Goal: Information Seeking & Learning: Learn about a topic

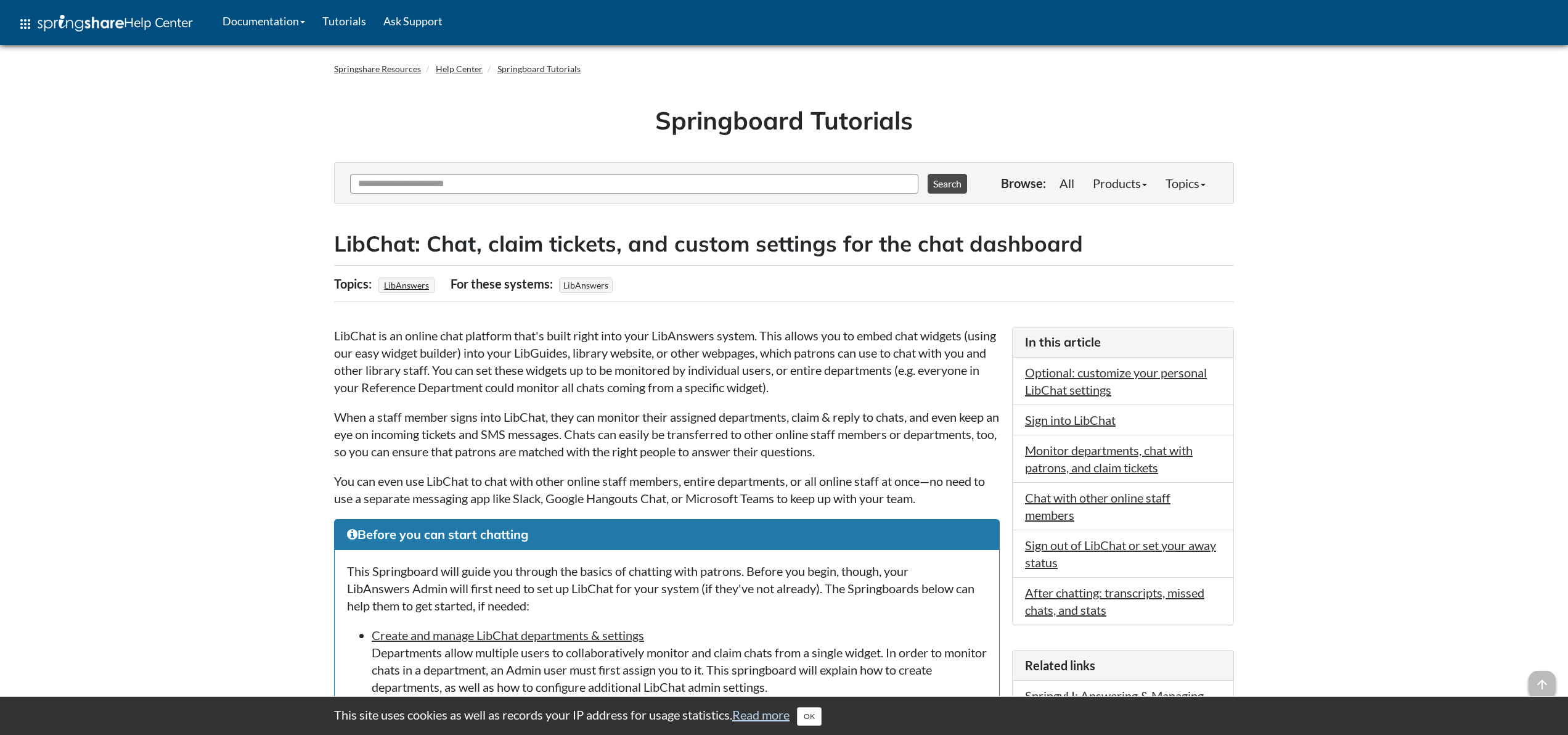
click at [540, 370] on p "LibChat is an online chat platform that's built right into your LibAnswers syst…" at bounding box center [666, 361] width 665 height 69
click at [671, 383] on p "LibChat is an online chat platform that's built right into your LibAnswers syst…" at bounding box center [666, 361] width 665 height 69
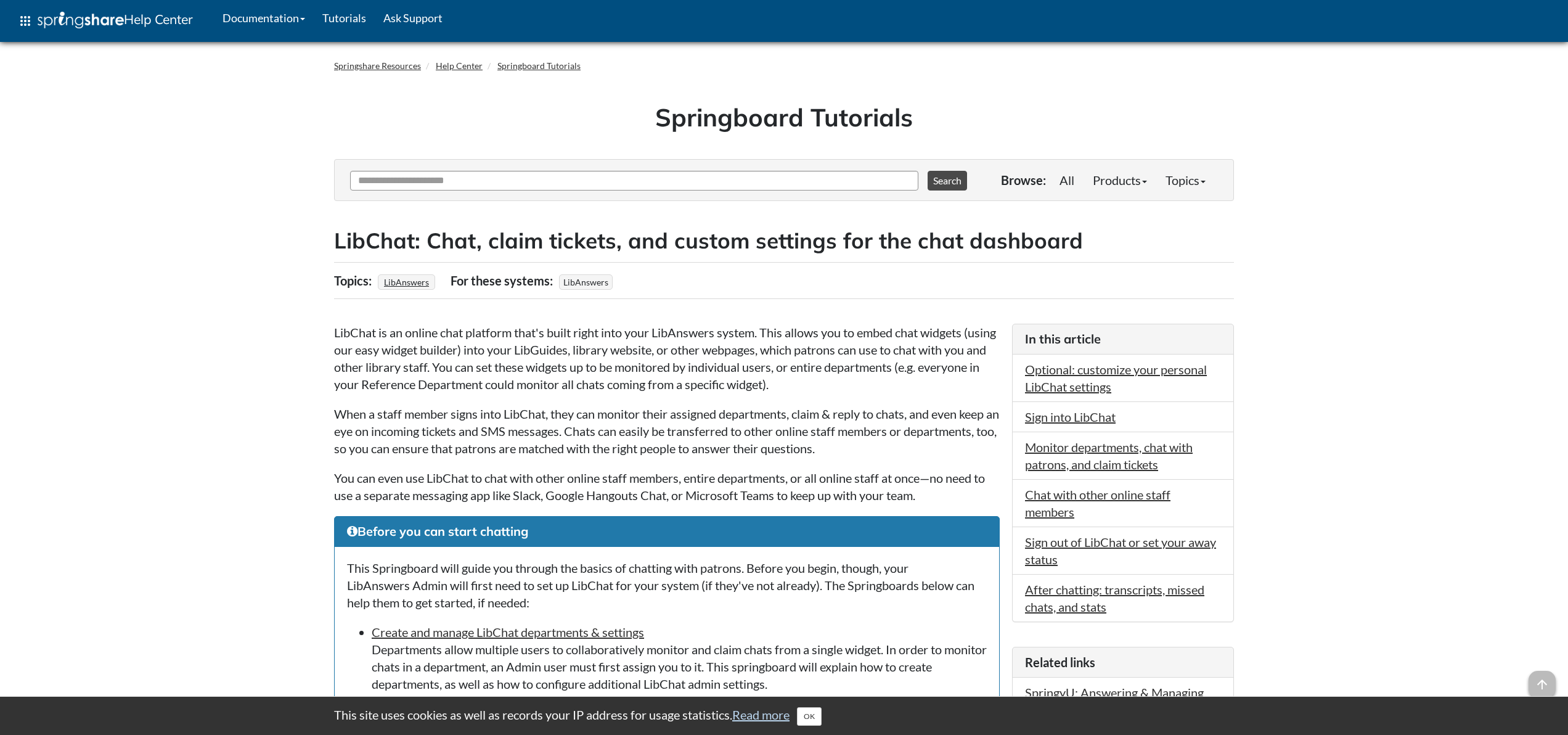
scroll to position [6, 0]
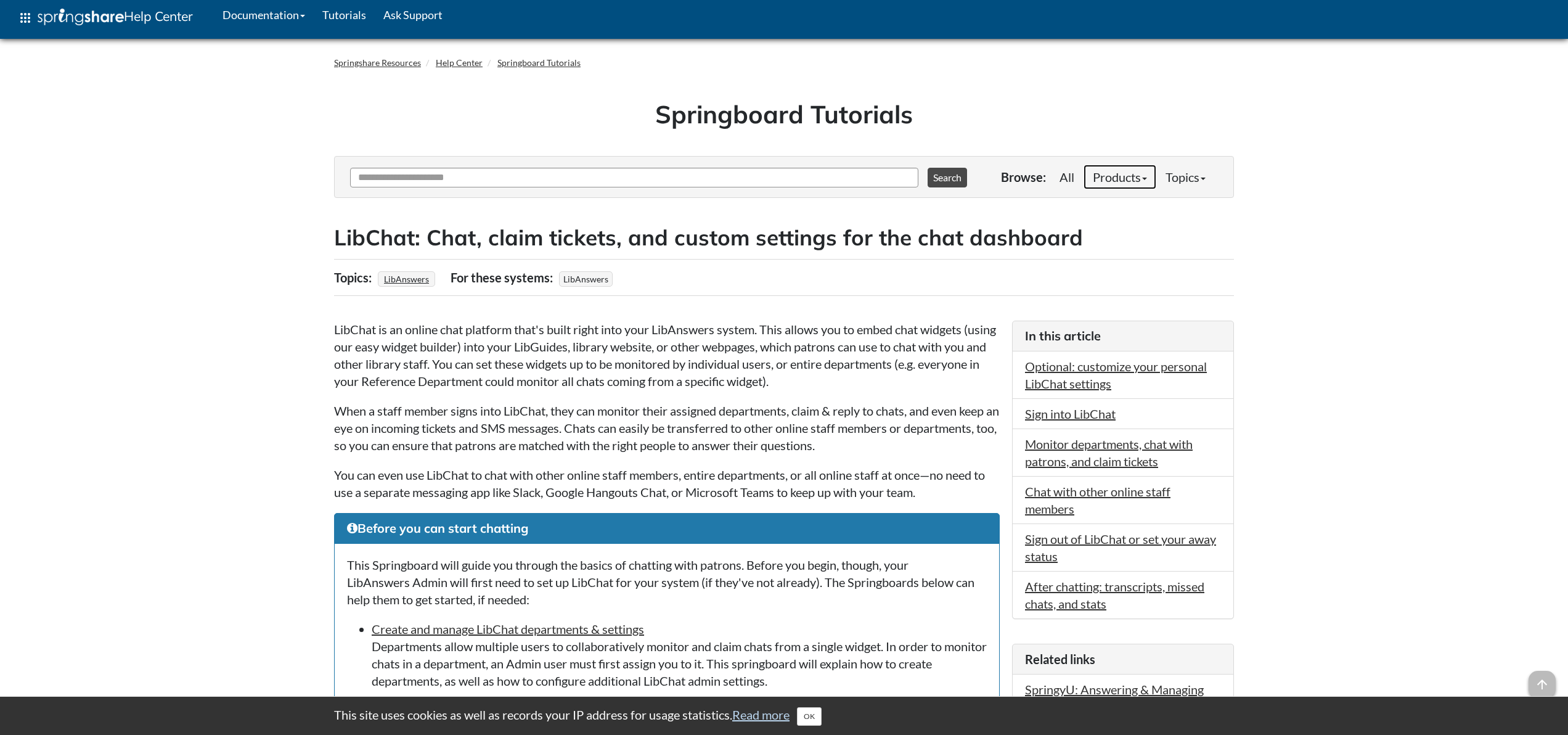
click at [1141, 181] on link "Products" at bounding box center [1120, 176] width 73 height 24
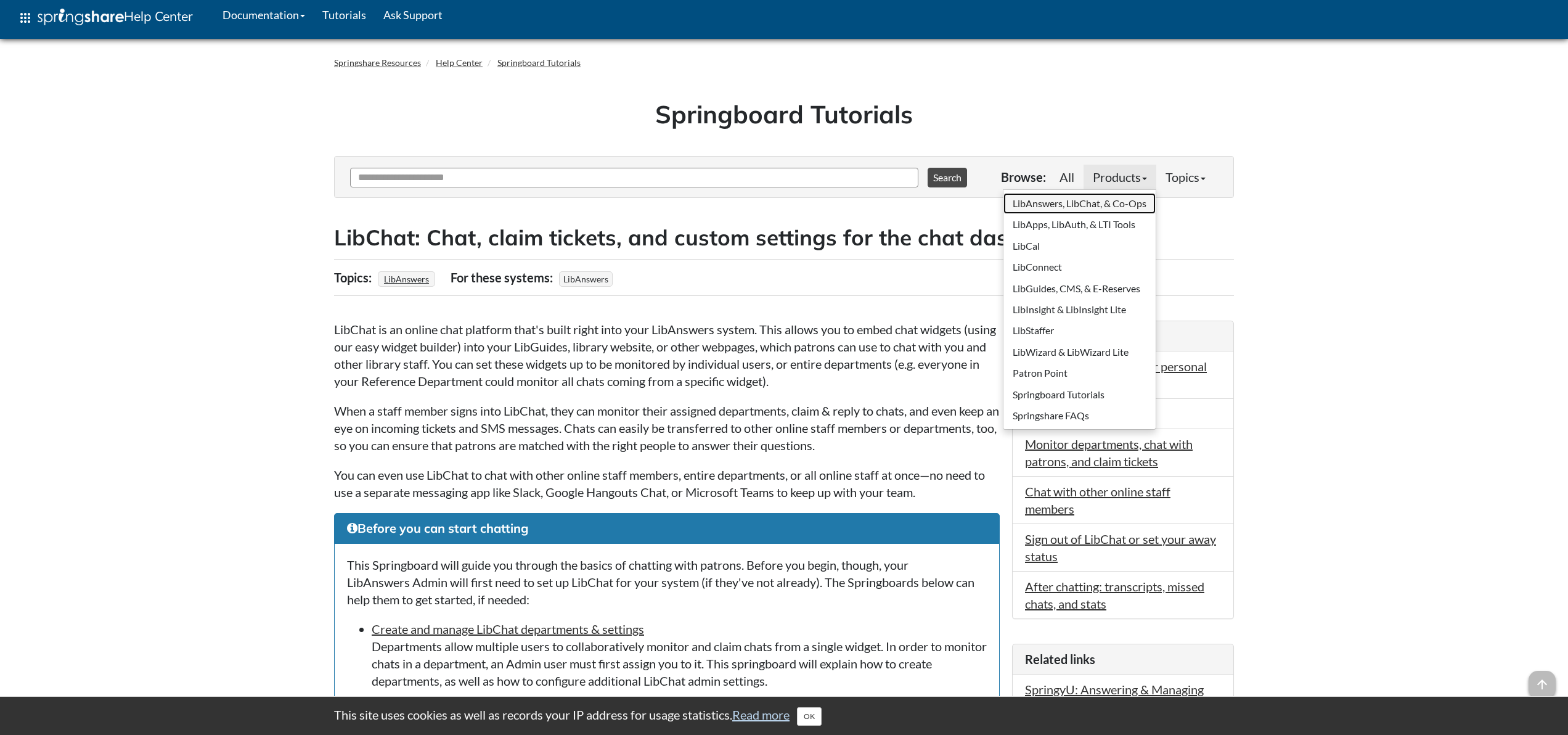
click at [1087, 199] on link "LibAnswers, LibChat, & Co-Ops" at bounding box center [1080, 203] width 153 height 21
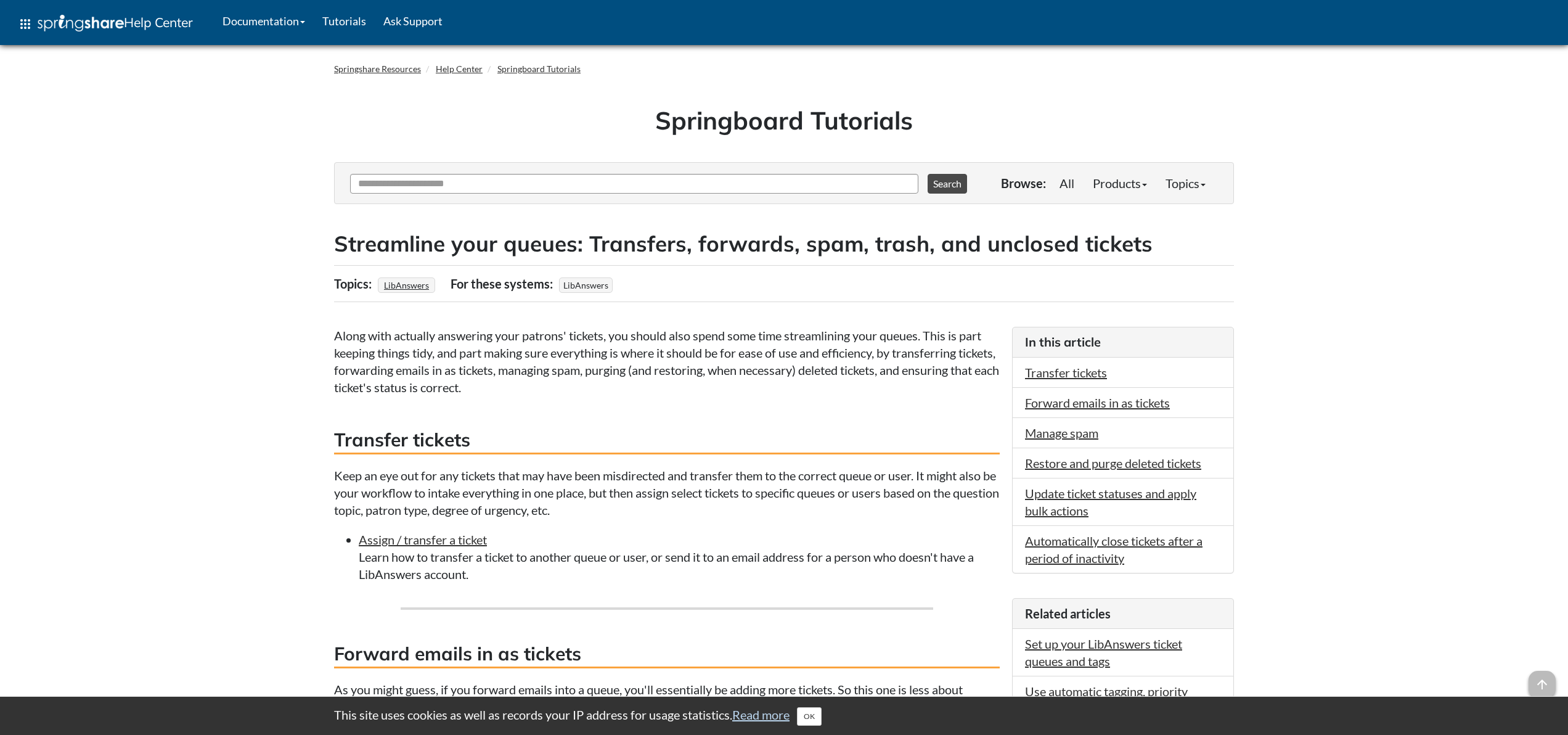
click at [1126, 183] on link "Products" at bounding box center [1120, 182] width 73 height 24
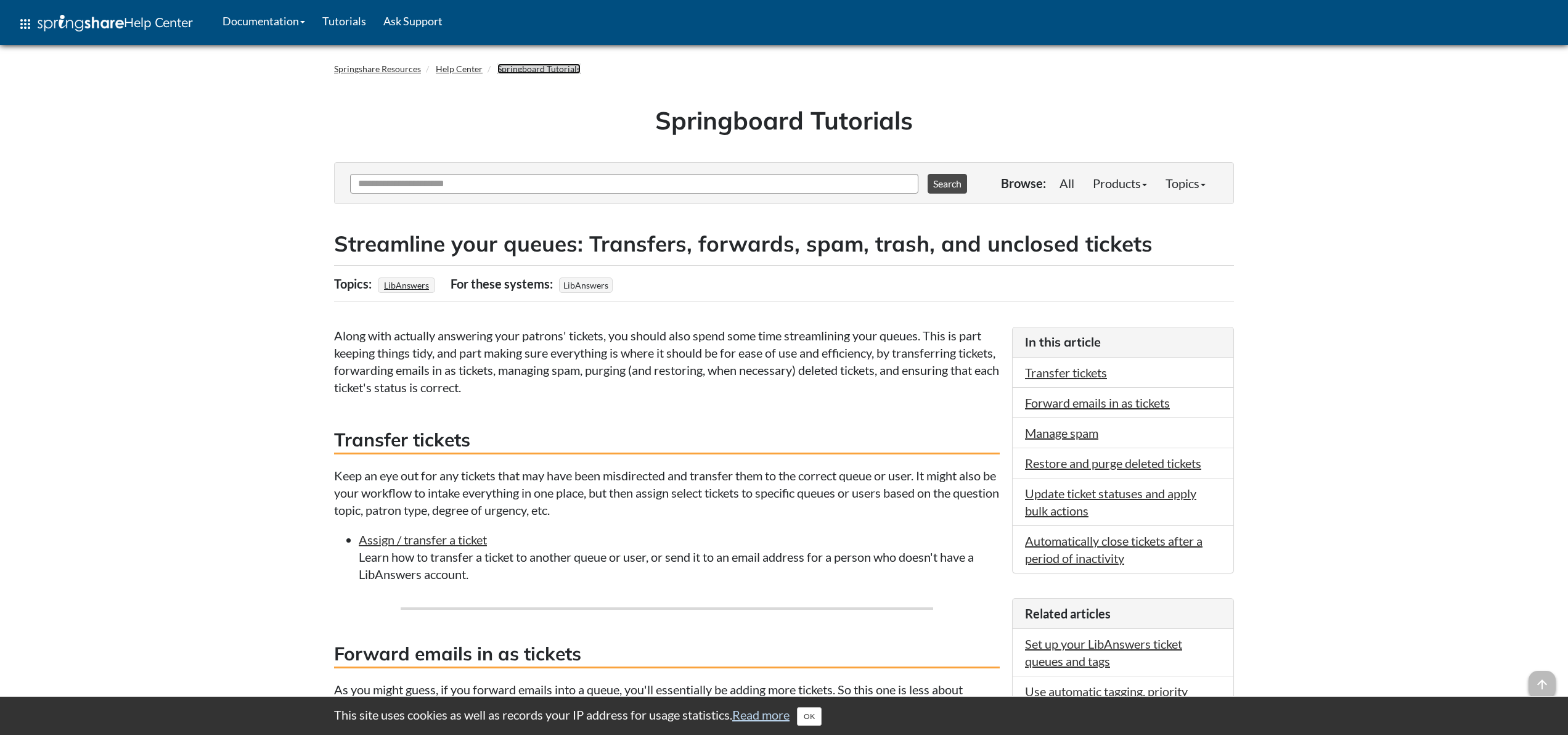
click at [524, 66] on link "Springboard Tutorials" at bounding box center [539, 69] width 84 height 11
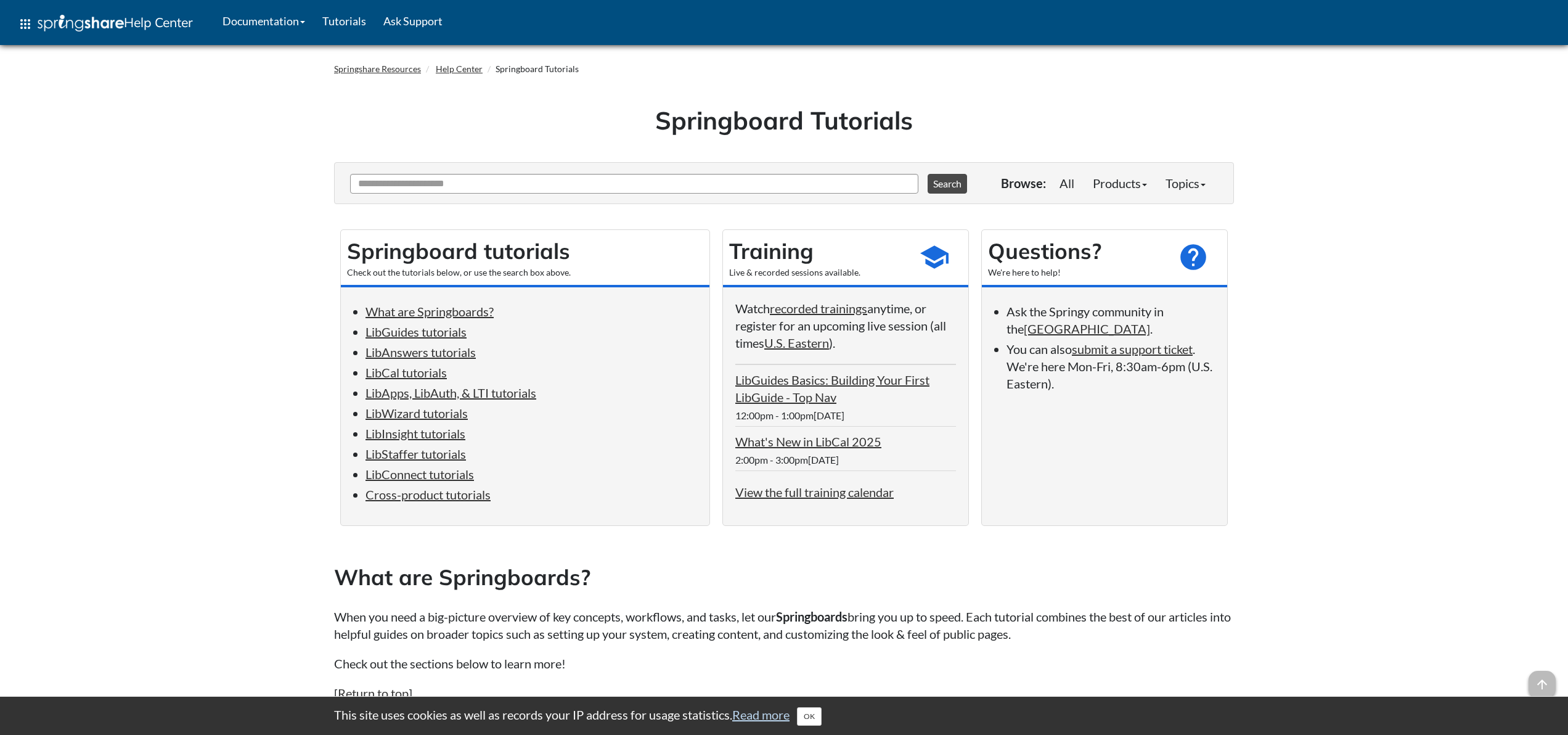
click at [528, 345] on li "LibAnswers tutorials" at bounding box center [531, 351] width 331 height 17
click at [444, 356] on link "LibAnswers tutorials" at bounding box center [420, 352] width 110 height 14
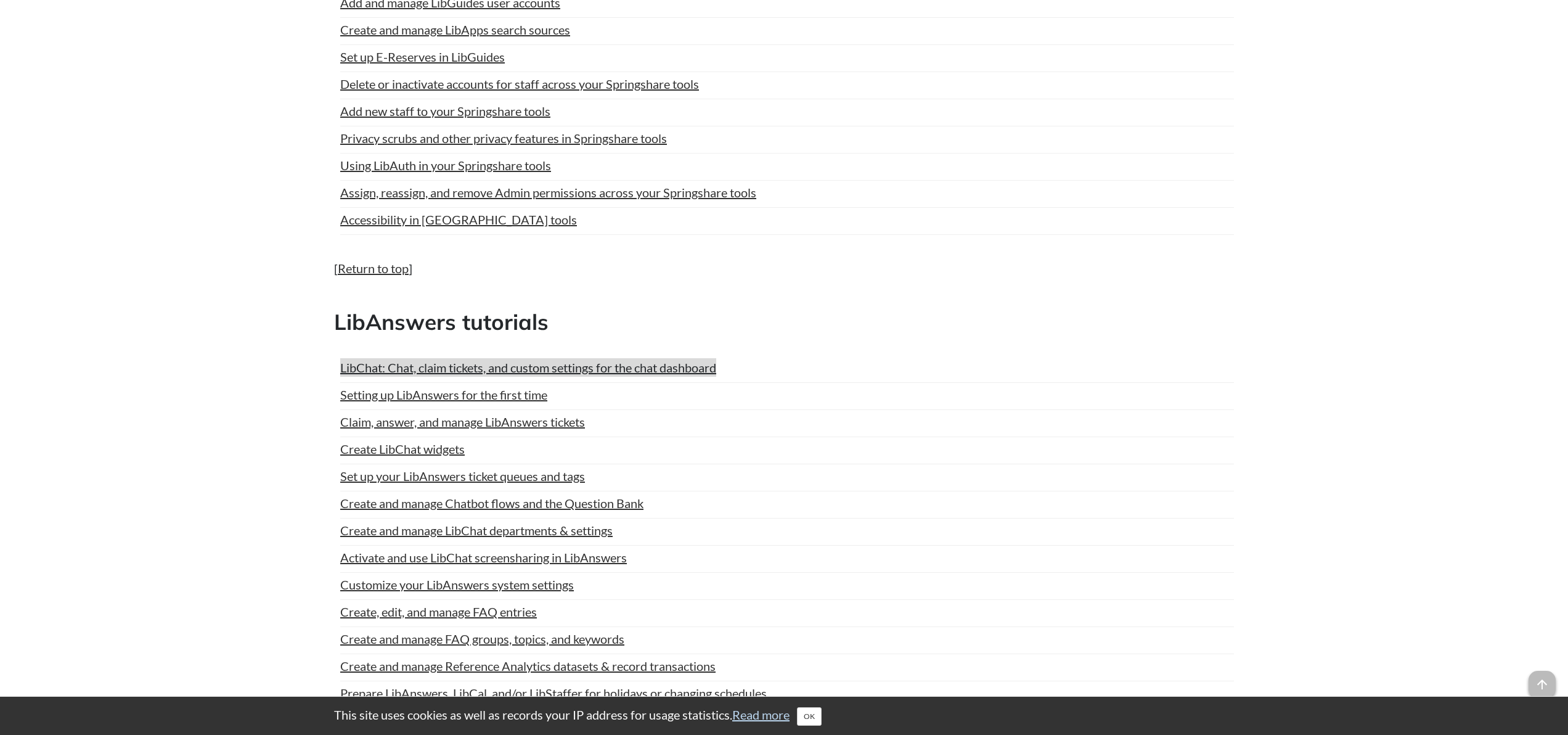
scroll to position [1713, 0]
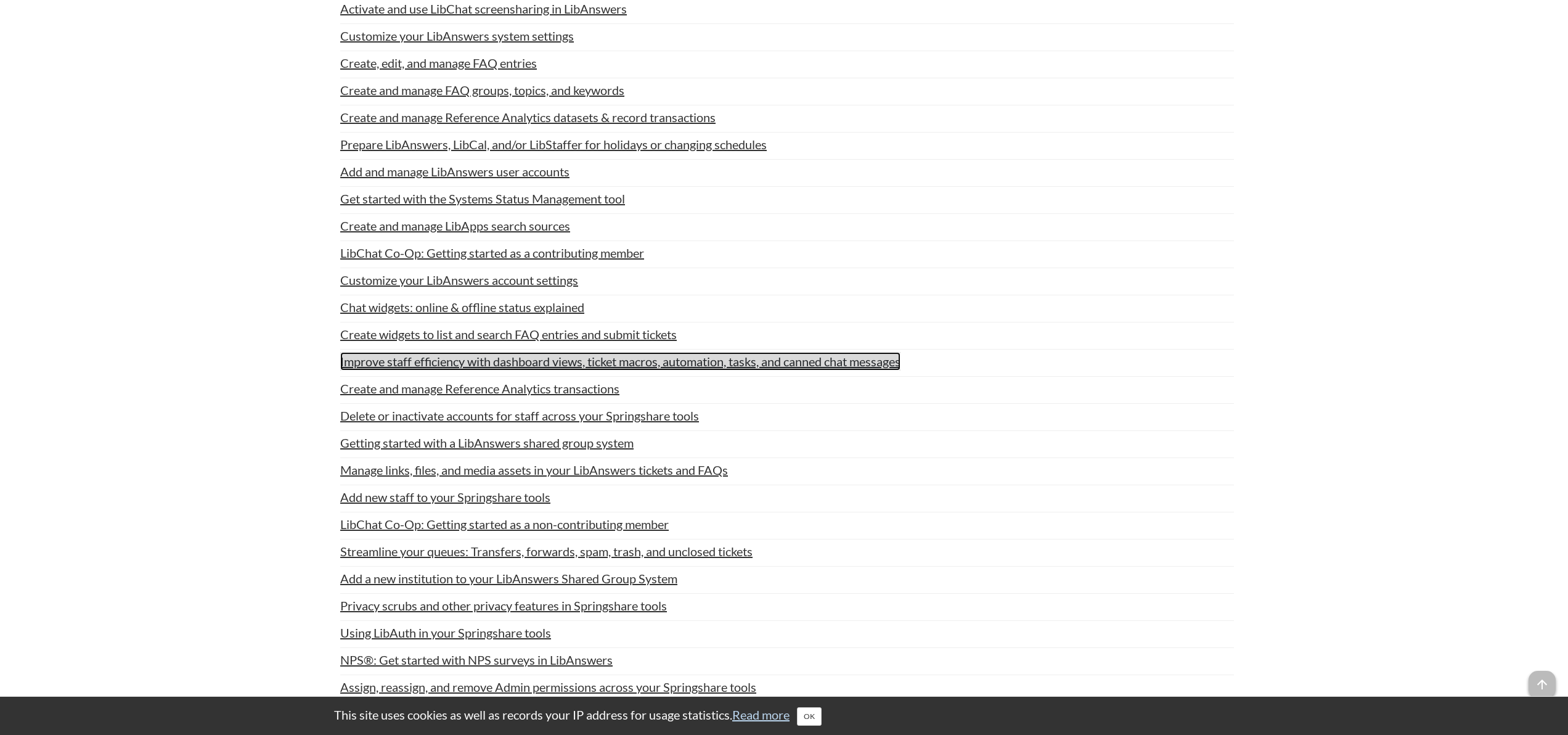
click at [449, 367] on link "Improve staff efficiency with dashboard views, ticket macros, automation, tasks…" at bounding box center [621, 361] width 560 height 19
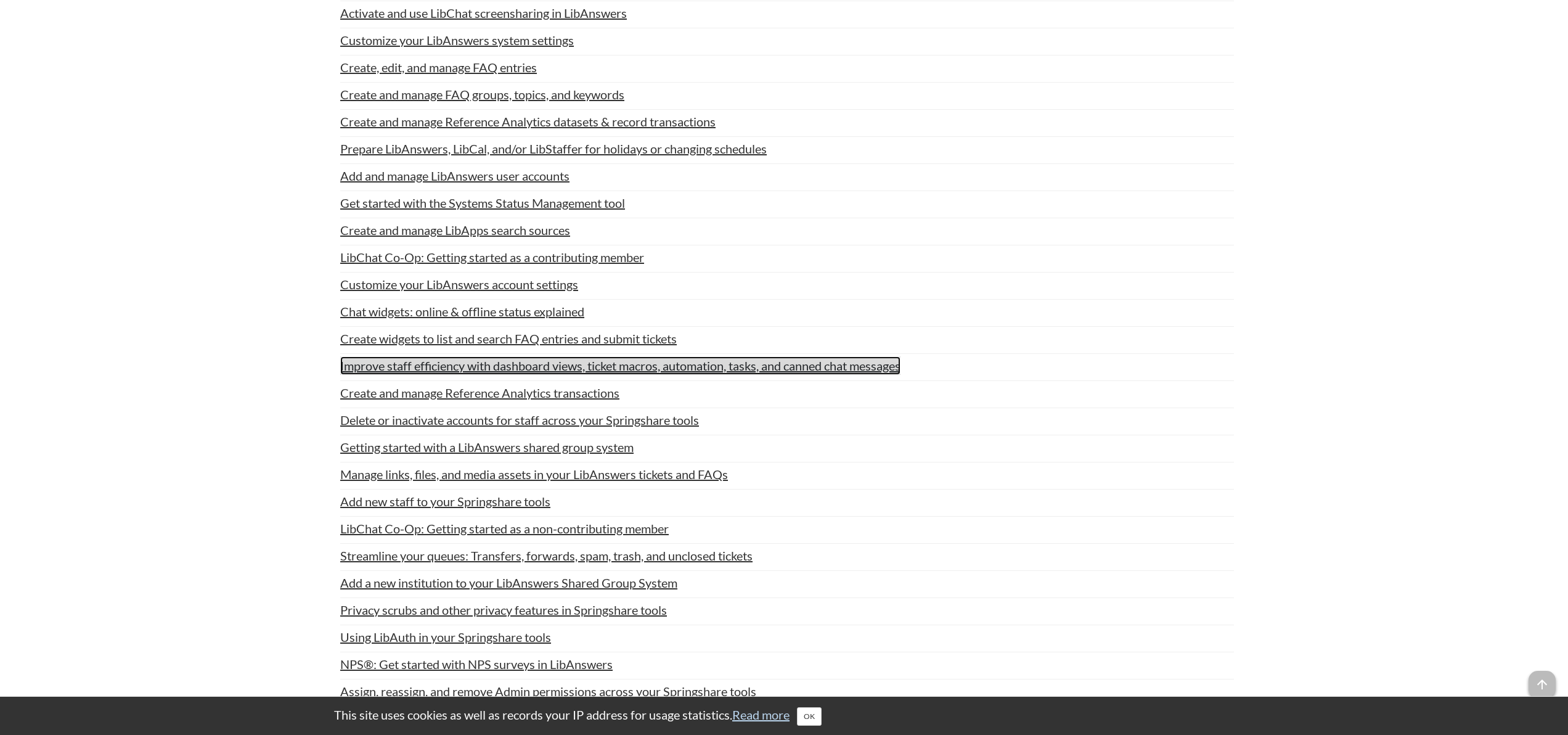
scroll to position [1714, 0]
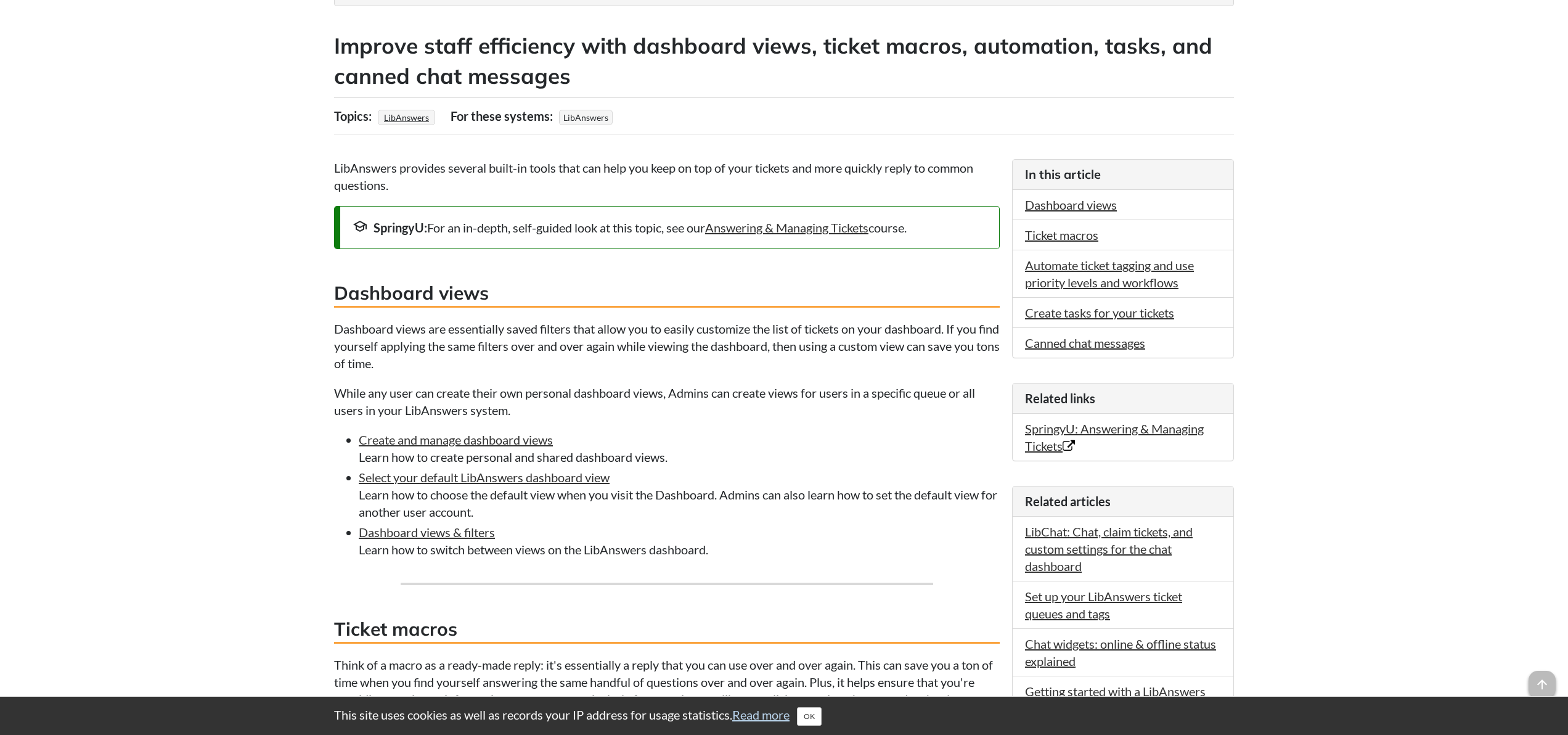
scroll to position [231, 0]
